Goal: Task Accomplishment & Management: Use online tool/utility

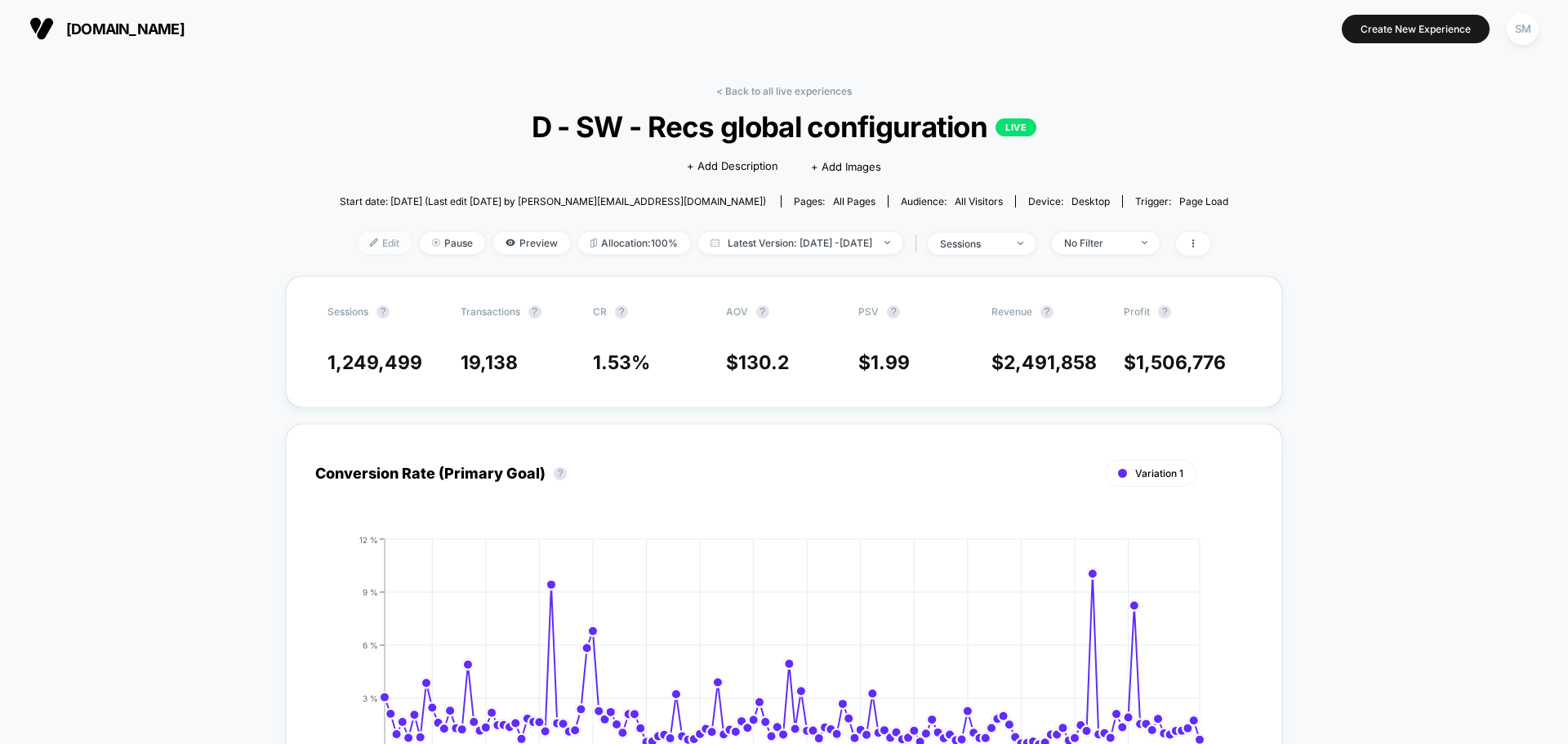
drag, startPoint x: 324, startPoint y: 249, endPoint x: 346, endPoint y: 249, distance: 22.0
click at [361, 248] on span "Edit" at bounding box center [384, 242] width 54 height 22
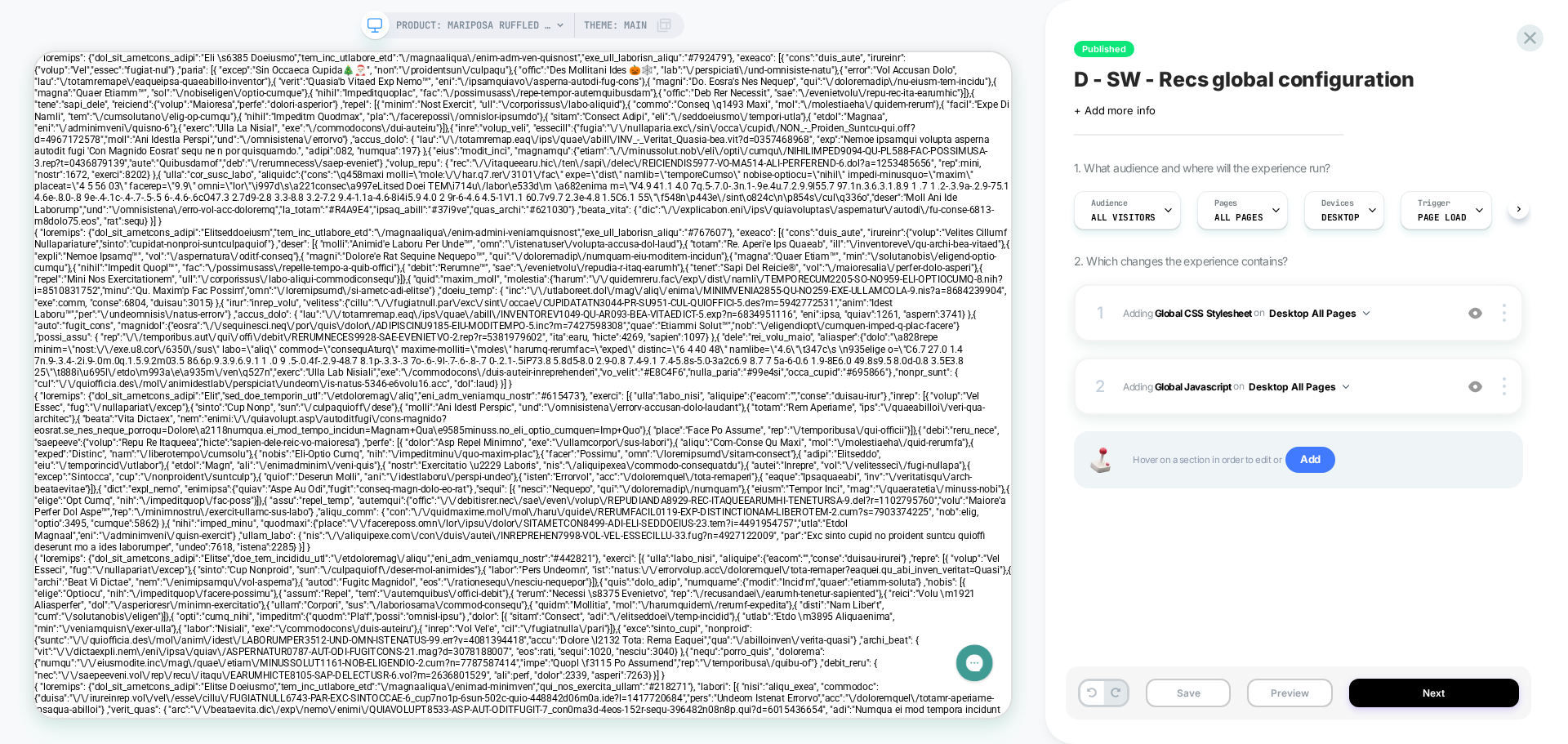
scroll to position [0, 1]
click at [1120, 373] on div "2 Adding Global Javascript on Desktop All Pages Add Before Add After Copy to Mo…" at bounding box center [1298, 386] width 449 height 57
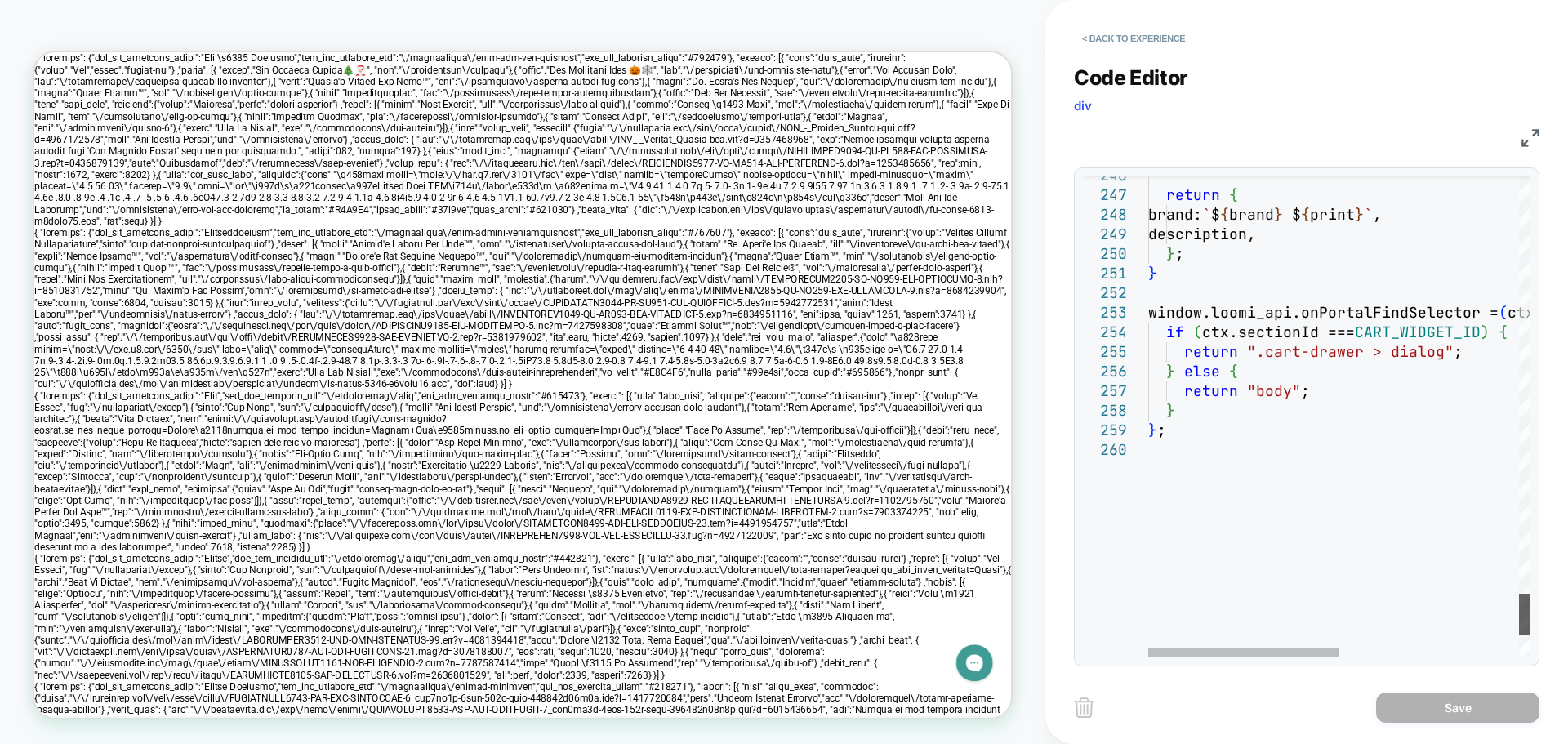
click at [1519, 609] on div at bounding box center [1524, 613] width 11 height 41
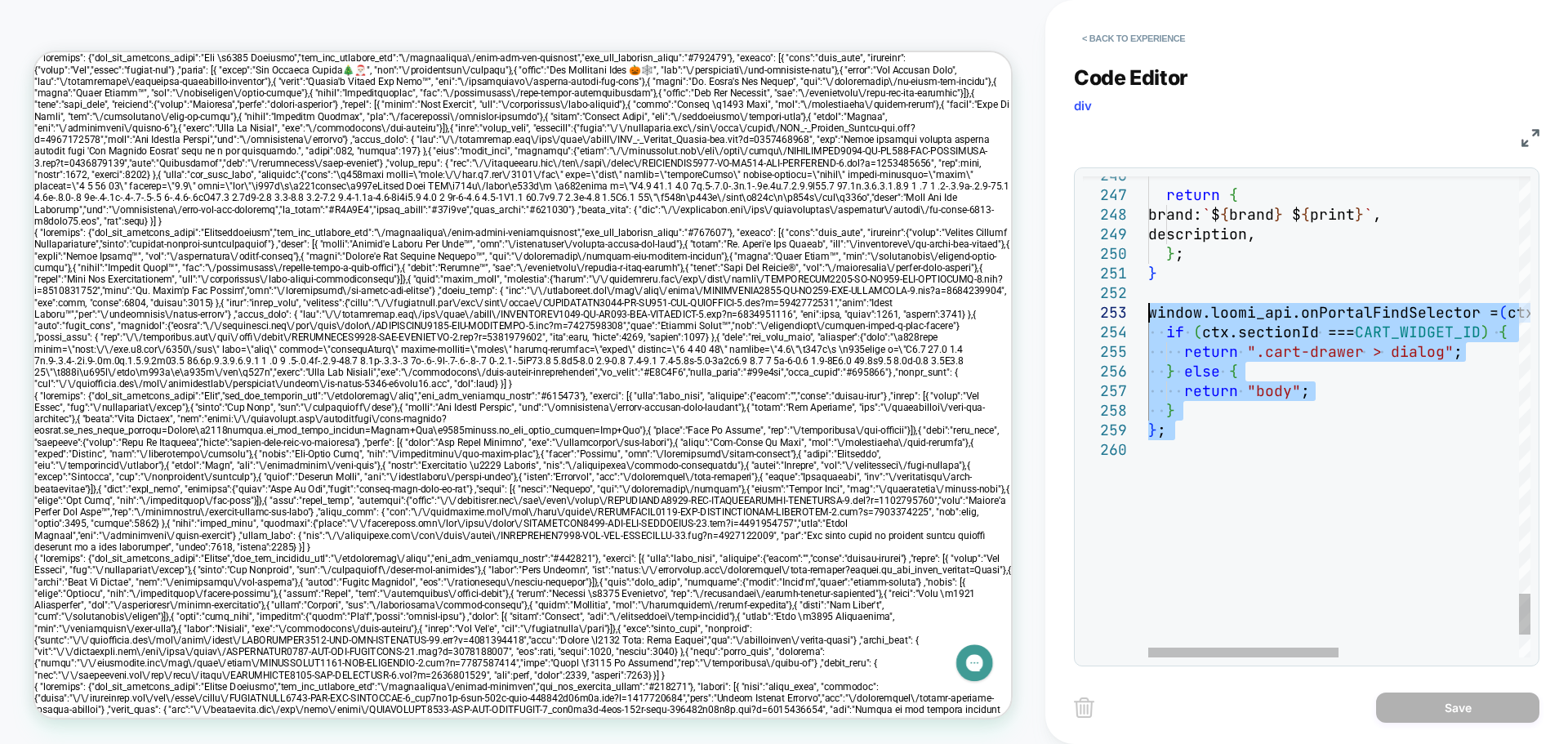
drag, startPoint x: 1217, startPoint y: 449, endPoint x: 1124, endPoint y: 311, distance: 166.4
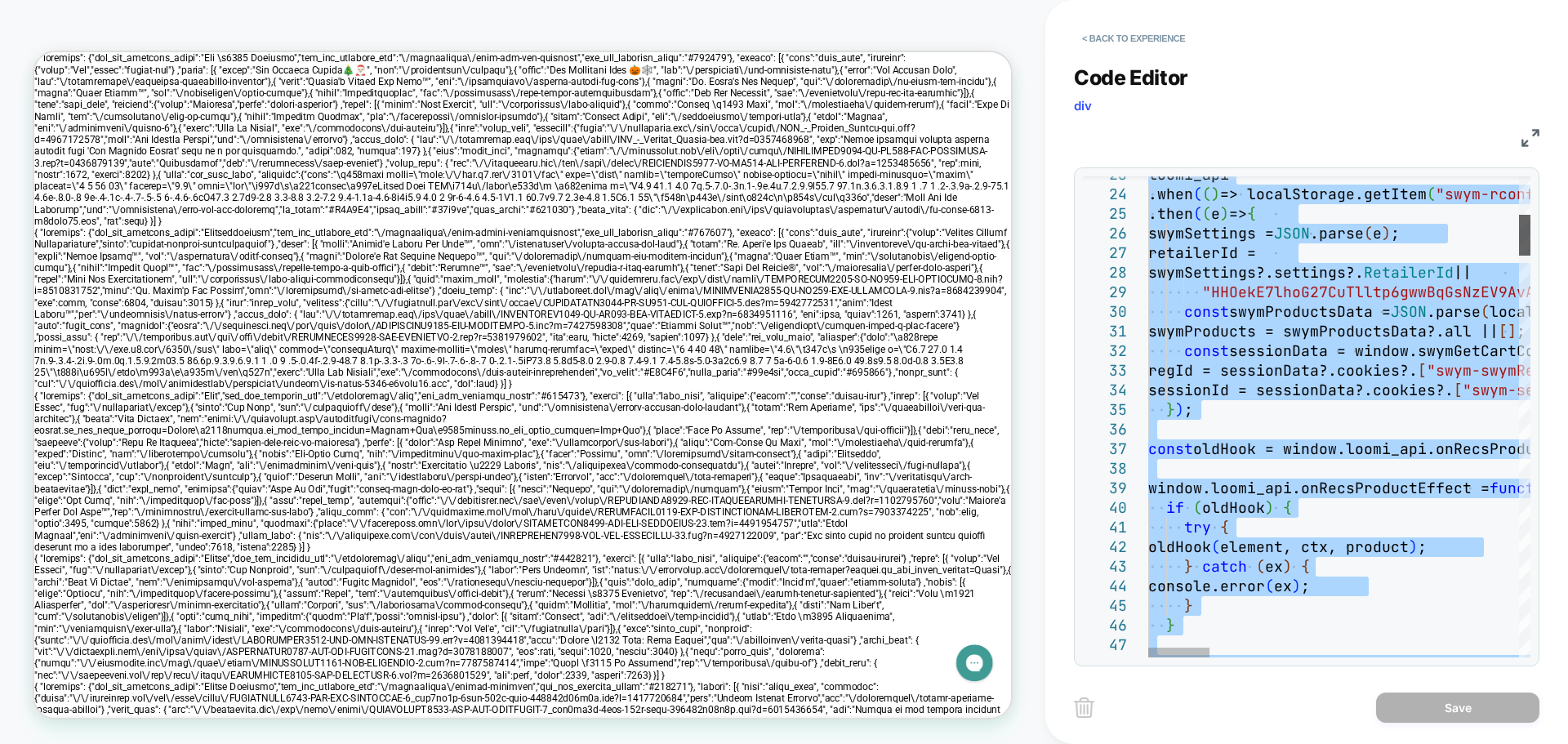
click at [1530, 215] on div at bounding box center [1524, 235] width 11 height 41
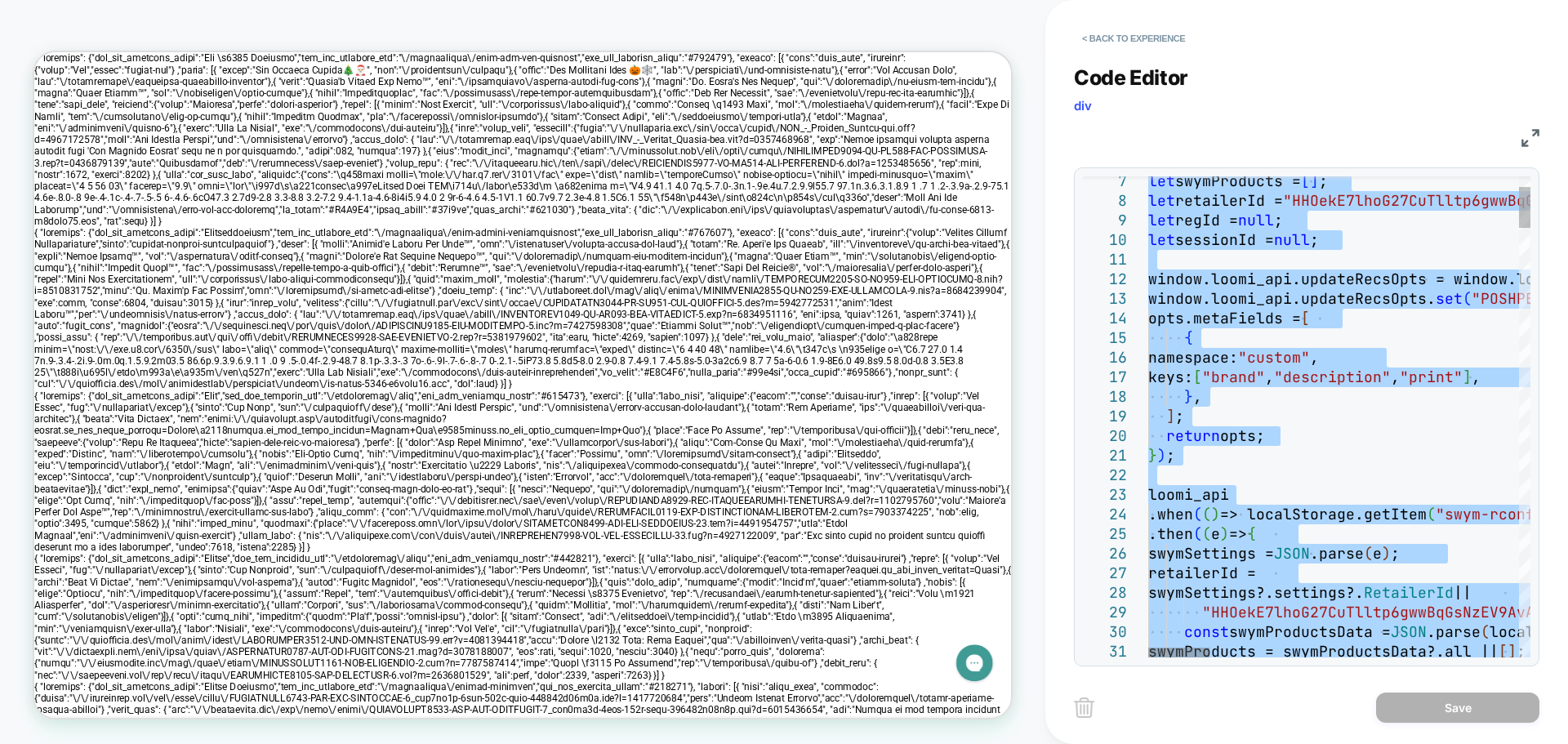
type textarea "**********"
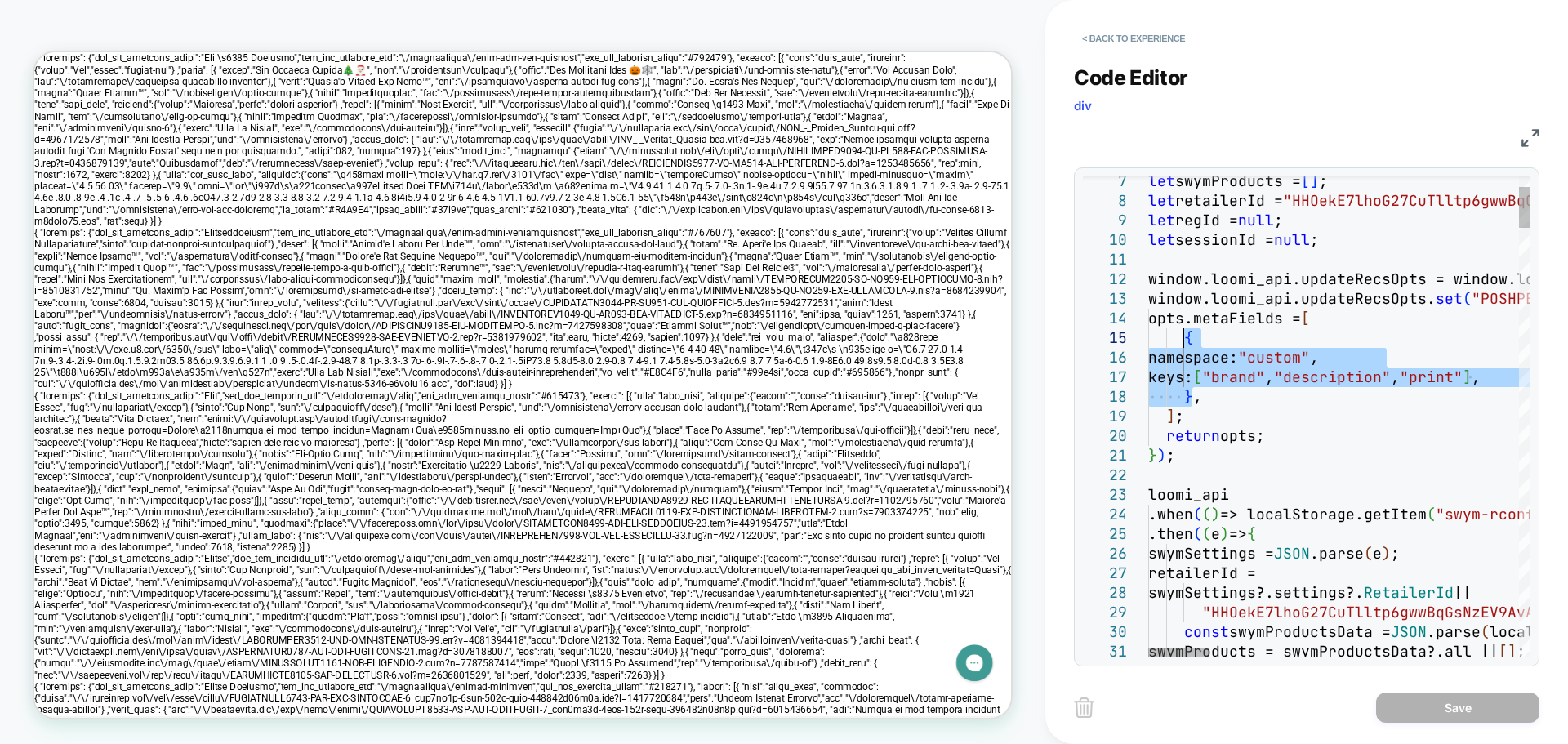
drag, startPoint x: 1192, startPoint y: 395, endPoint x: 1184, endPoint y: 329, distance: 66.5
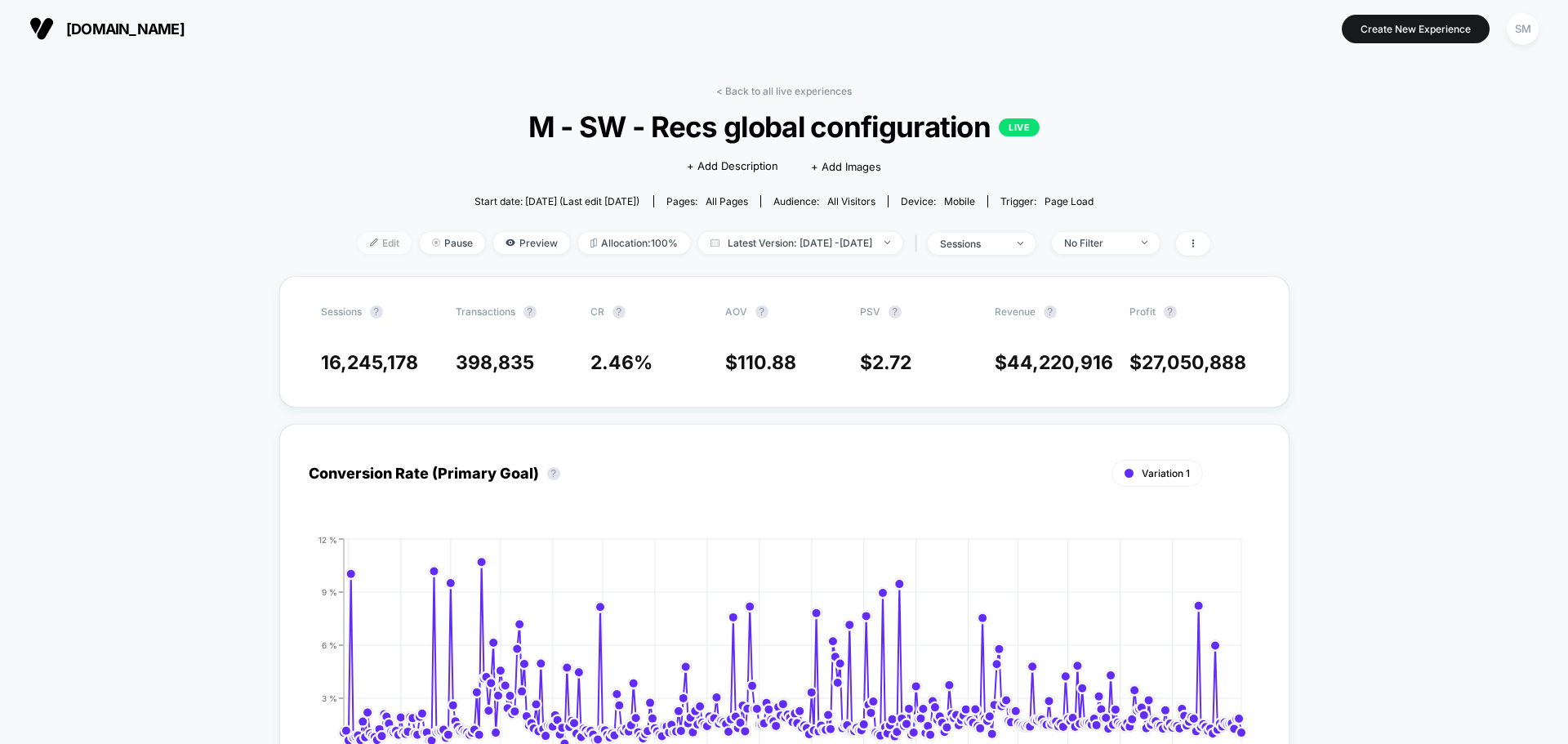
click at [358, 248] on span "Edit" at bounding box center [384, 242] width 54 height 22
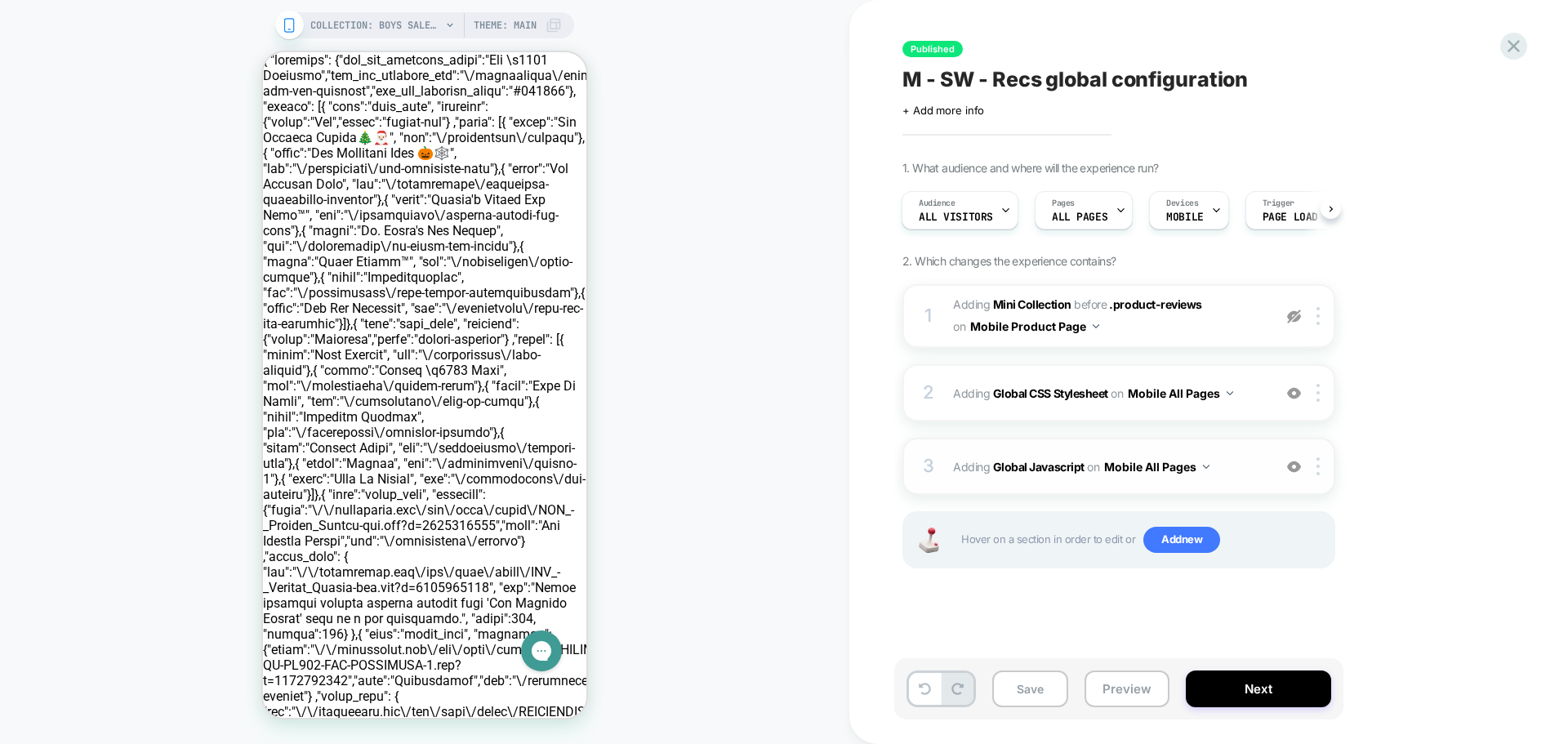
click at [956, 466] on span "Adding Global Javascript on Mobile All Pages" at bounding box center [1108, 466] width 312 height 24
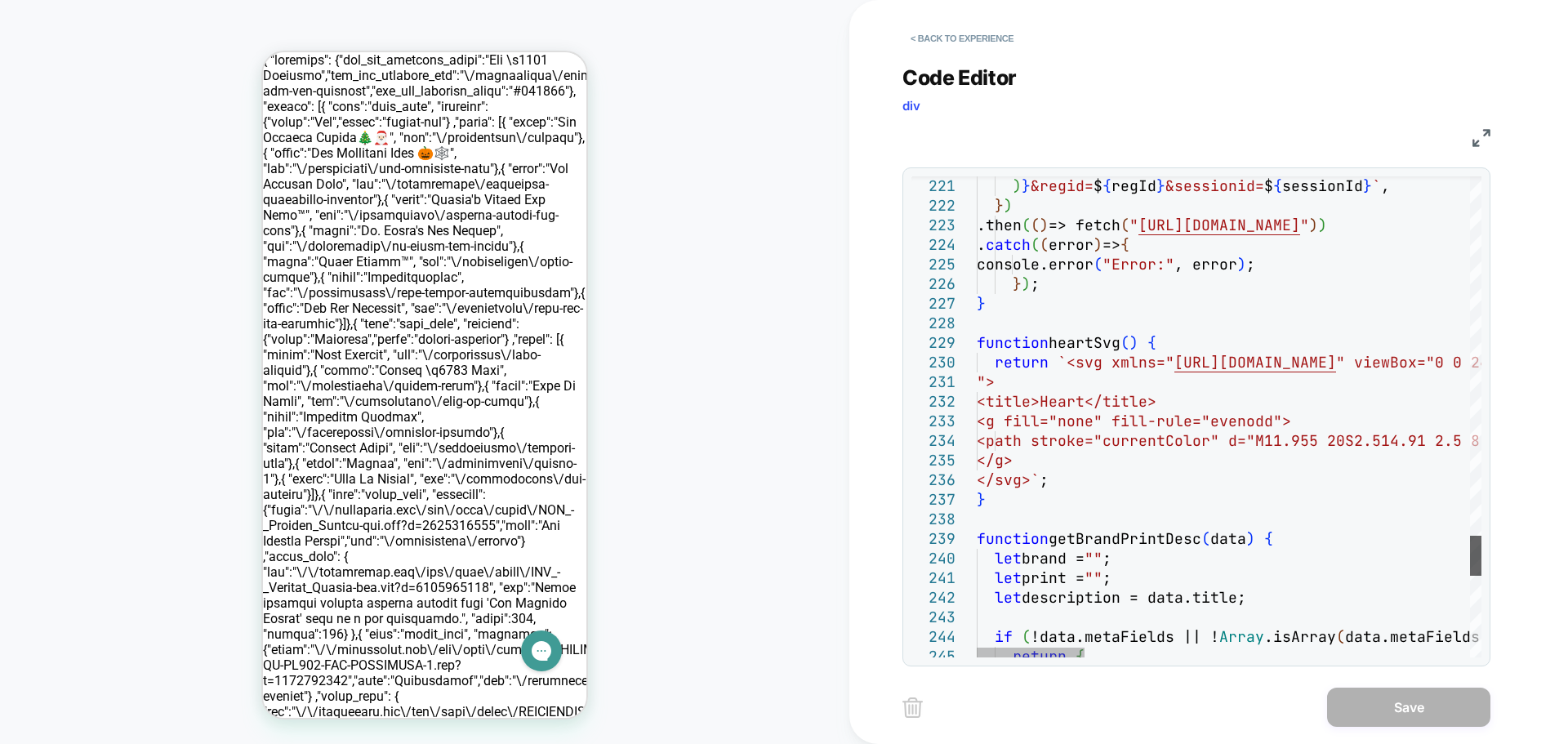
click at [1470, 549] on div at bounding box center [1475, 556] width 11 height 40
